Goal: Download file/media

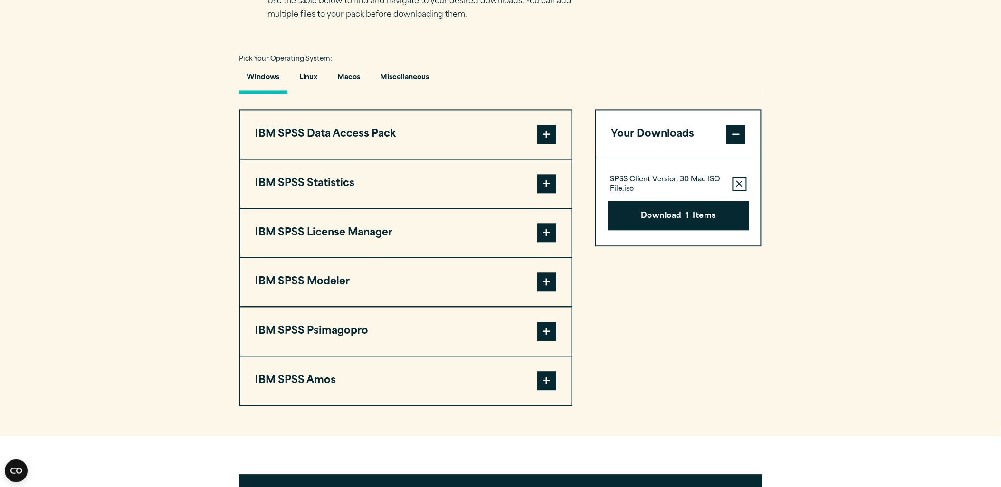
scroll to position [633, 0]
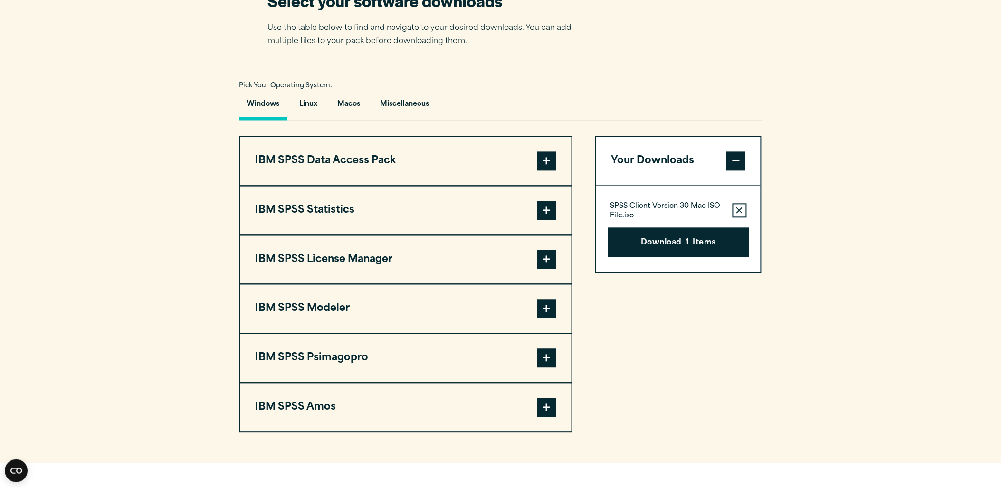
click at [390, 210] on button "IBM SPSS Statistics" at bounding box center [405, 211] width 331 height 48
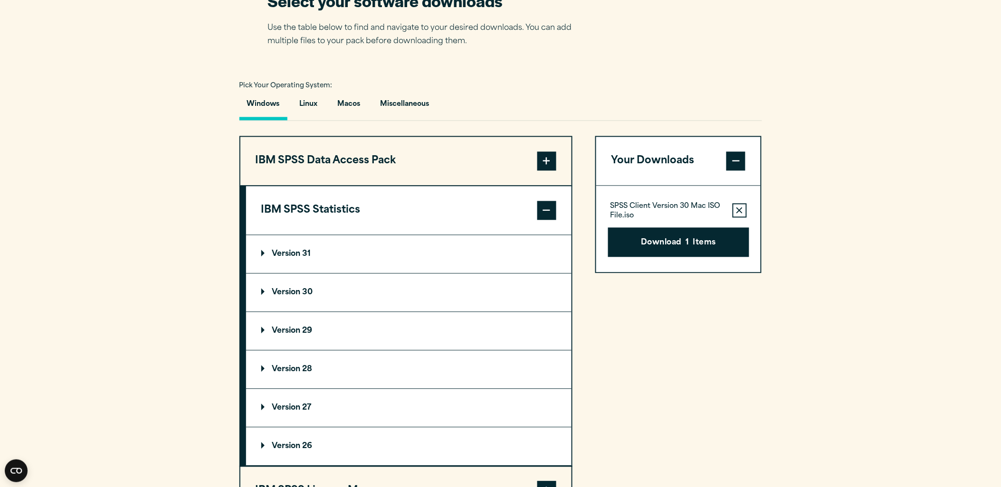
click at [336, 293] on summary "Version 30" at bounding box center [408, 293] width 325 height 38
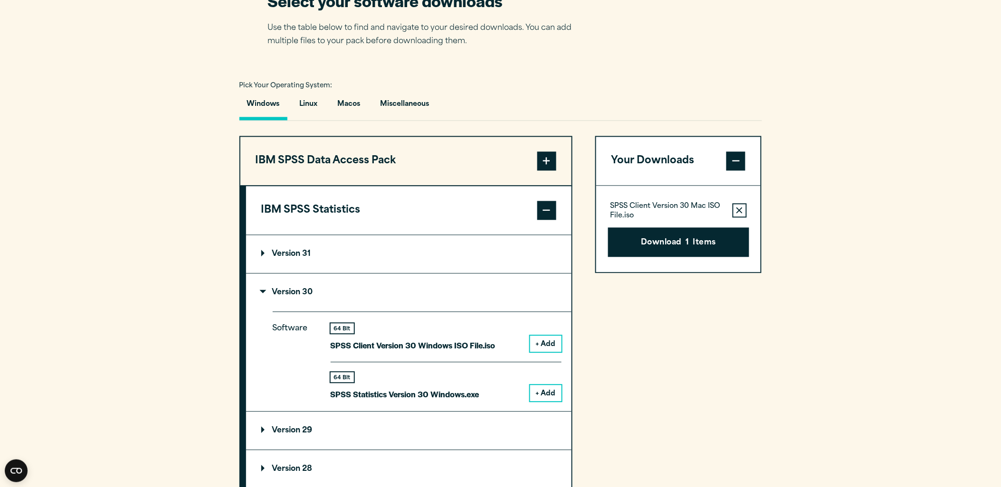
click at [312, 295] on summary "Version 30" at bounding box center [408, 293] width 325 height 38
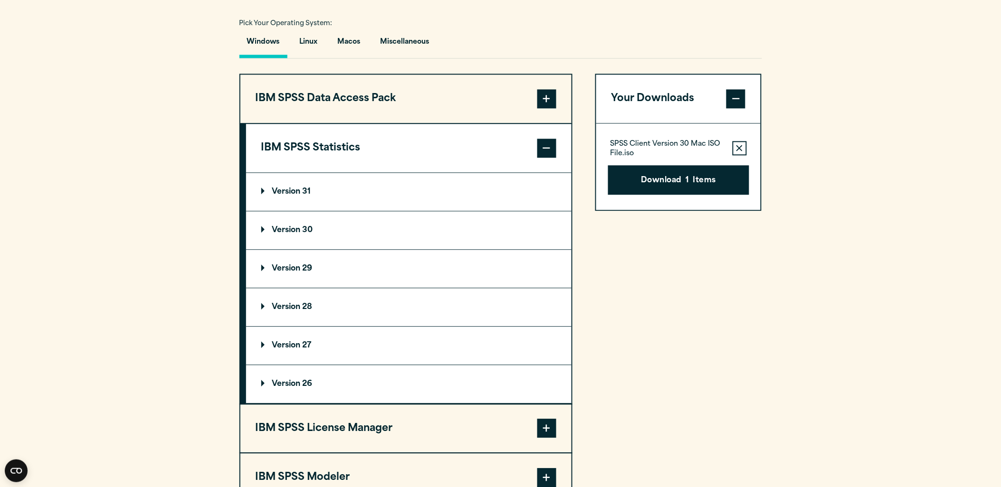
scroll to position [686, 0]
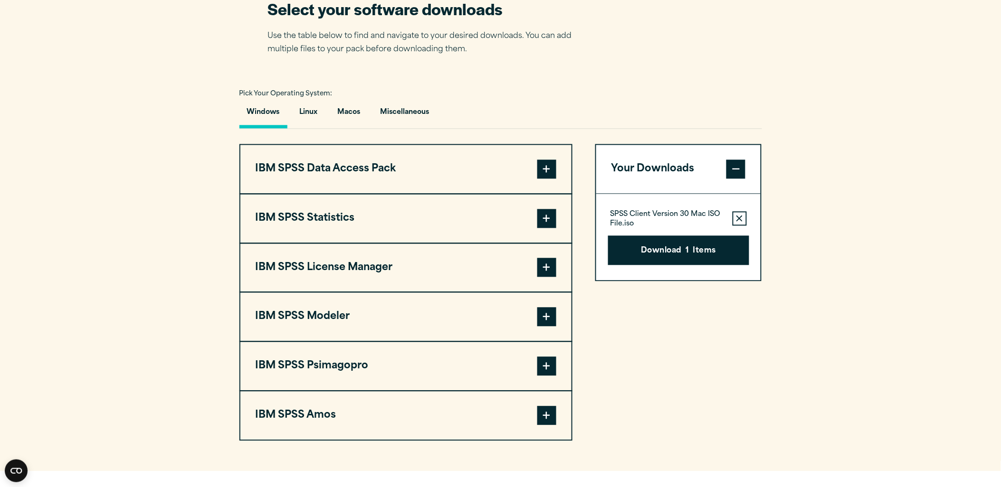
scroll to position [633, 0]
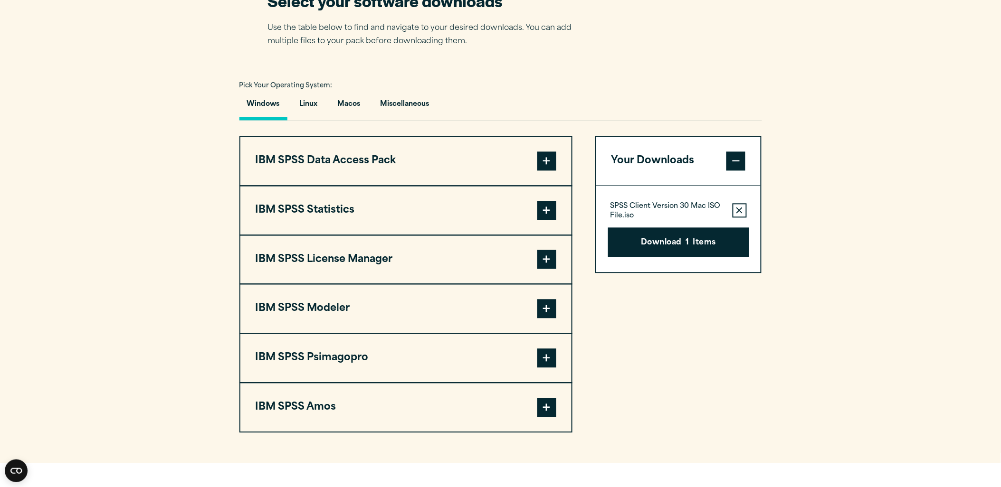
click at [355, 209] on button "IBM SPSS Statistics" at bounding box center [405, 211] width 331 height 48
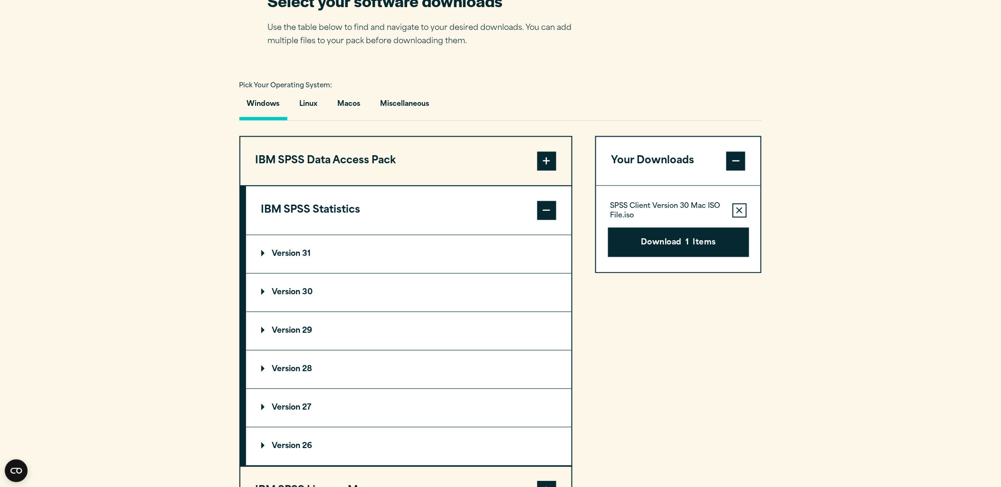
click at [334, 281] on summary "Version 30" at bounding box center [408, 293] width 325 height 38
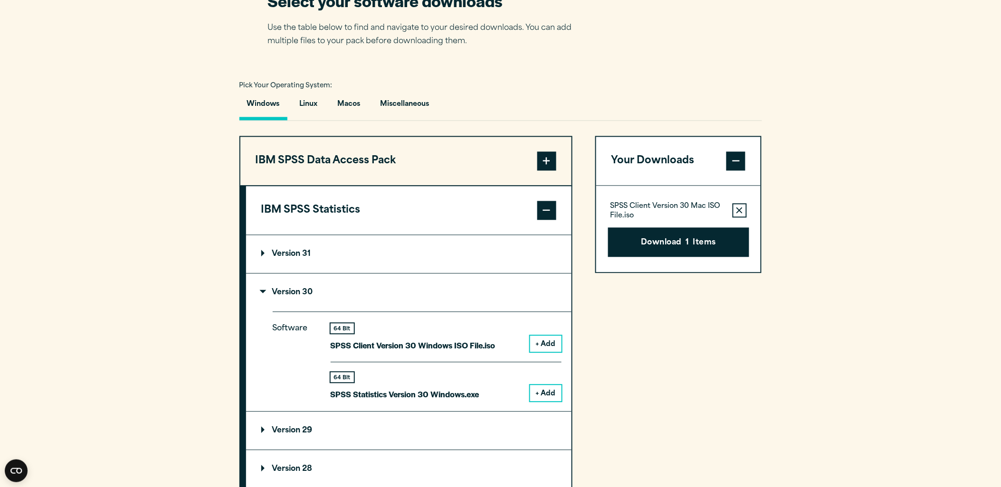
click at [740, 208] on icon "button" at bounding box center [739, 211] width 6 height 7
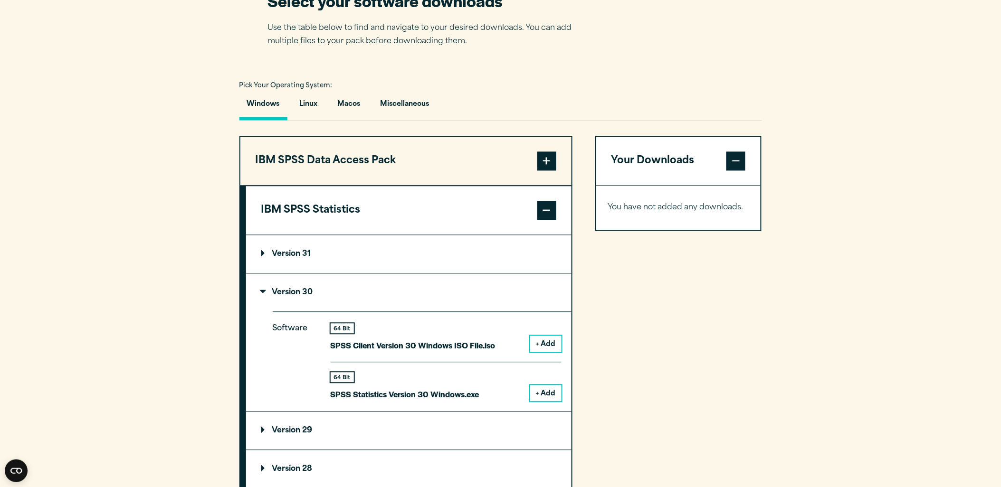
click at [541, 392] on button "+ Add" at bounding box center [545, 394] width 31 height 16
